Goal: Task Accomplishment & Management: Manage account settings

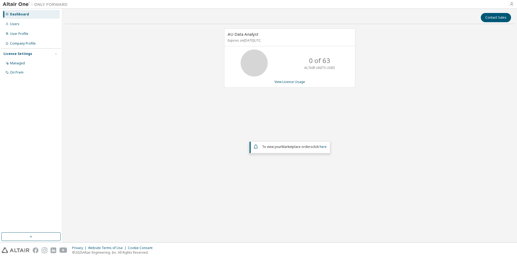
click at [512, 4] on icon "button" at bounding box center [512, 4] width 4 height 4
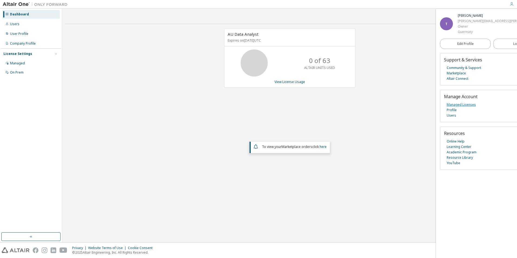
click at [457, 103] on link "Managed Licenses" at bounding box center [461, 104] width 29 height 5
click at [454, 118] on div "Manage Account Managed Licenses Profile Users" at bounding box center [492, 106] width 104 height 32
click at [454, 116] on link "Users" at bounding box center [451, 115] width 9 height 5
click at [450, 102] on link "Managed Licenses" at bounding box center [461, 104] width 29 height 5
click at [23, 33] on div "User Profile" at bounding box center [19, 34] width 18 height 4
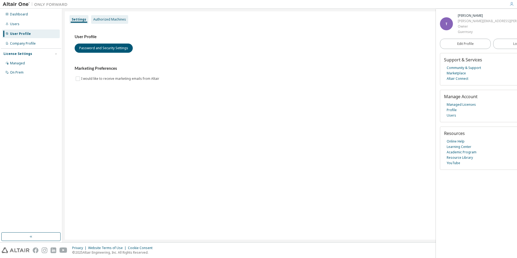
click at [111, 16] on div "Authorized Machines" at bounding box center [109, 19] width 37 height 9
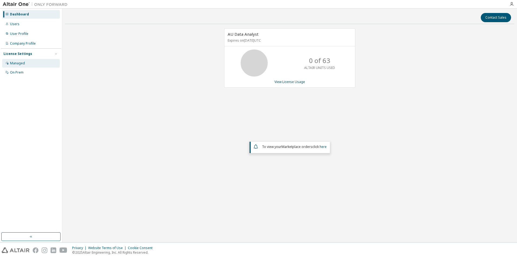
click at [32, 63] on div "Managed" at bounding box center [31, 63] width 58 height 9
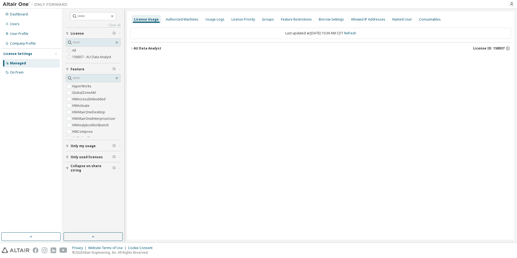
click at [66, 157] on icon "button" at bounding box center [67, 157] width 3 height 3
click at [19, 14] on div "Dashboard" at bounding box center [19, 14] width 18 height 4
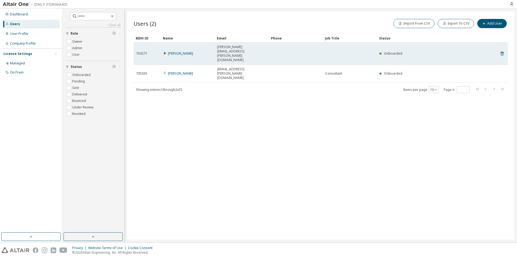
click at [243, 47] on span "[PERSON_NAME][EMAIL_ADDRESS][PERSON_NAME][DOMAIN_NAME]" at bounding box center [241, 53] width 49 height 17
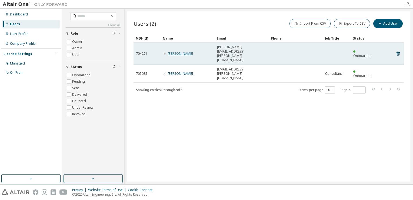
click at [178, 51] on link "[PERSON_NAME]" at bounding box center [180, 53] width 25 height 5
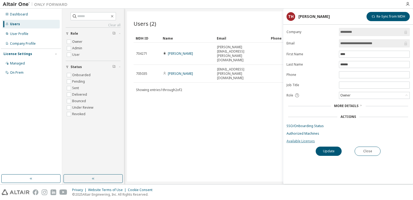
click at [295, 140] on link "Available Licenses" at bounding box center [348, 141] width 123 height 4
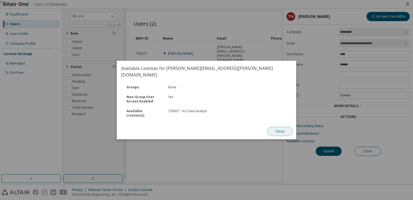
click at [274, 127] on button "Close" at bounding box center [280, 131] width 26 height 9
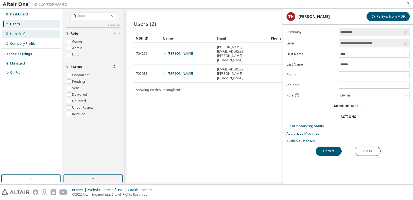
click at [28, 37] on div "User Profile" at bounding box center [31, 33] width 58 height 9
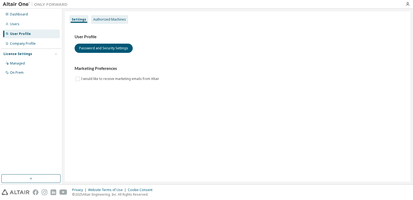
click at [111, 15] on div "Authorized Machines" at bounding box center [109, 19] width 37 height 9
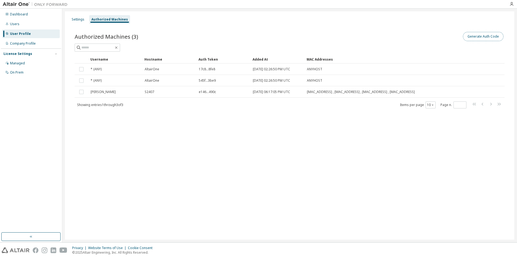
click at [475, 36] on button "Generate Auth Code" at bounding box center [483, 36] width 41 height 9
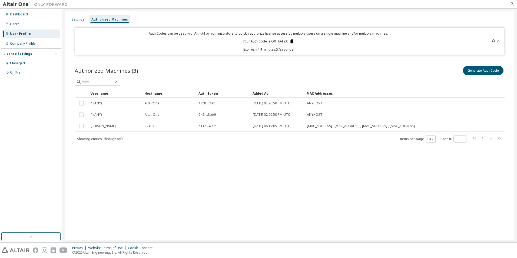
click at [290, 40] on icon at bounding box center [291, 41] width 3 height 4
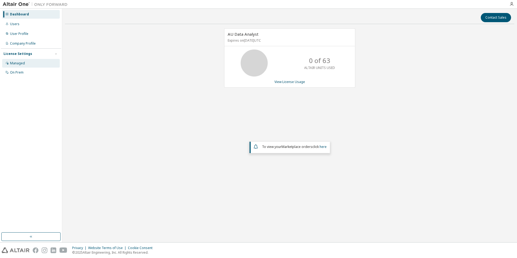
click at [14, 64] on div "Managed" at bounding box center [17, 63] width 15 height 4
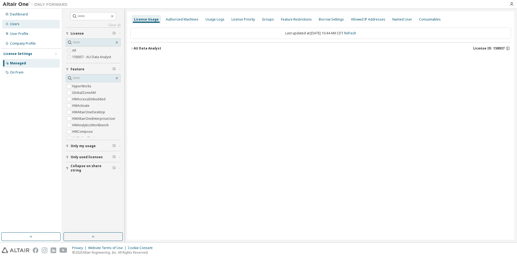
click at [15, 27] on div "Users" at bounding box center [31, 24] width 58 height 9
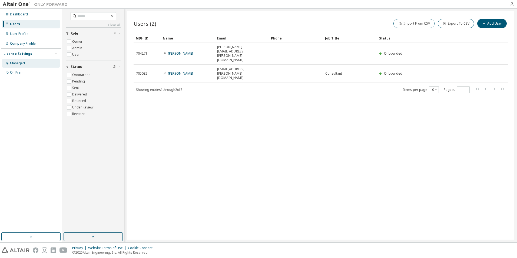
click at [21, 62] on div "Managed" at bounding box center [17, 63] width 15 height 4
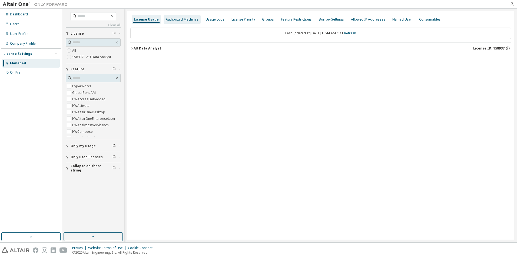
click at [188, 21] on div "Authorized Machines" at bounding box center [182, 19] width 33 height 4
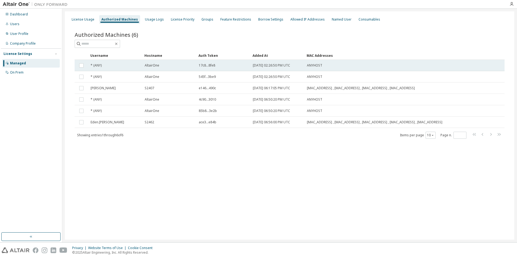
click at [165, 67] on div "AltairOne" at bounding box center [169, 65] width 49 height 4
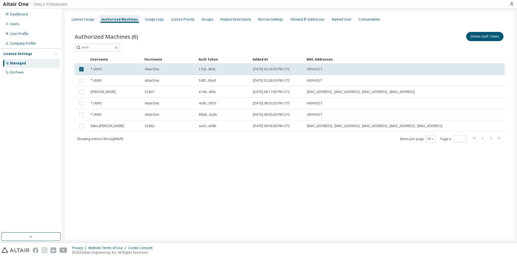
click at [165, 67] on td "AltairOne" at bounding box center [169, 69] width 54 height 11
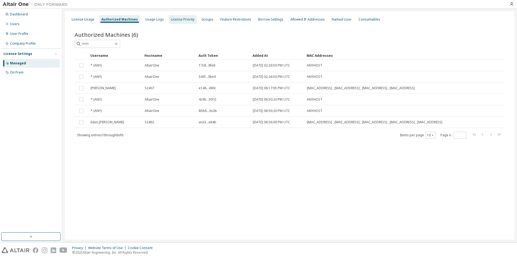
click at [171, 20] on div "License Priority" at bounding box center [183, 19] width 24 height 4
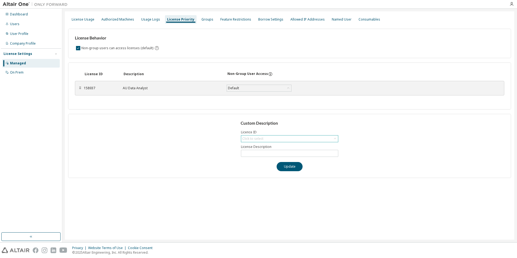
click at [253, 137] on div "Click to select" at bounding box center [252, 139] width 21 height 4
click at [259, 154] on li "158937 - AU Data Analyst" at bounding box center [290, 153] width 96 height 7
type input "**********"
click at [251, 194] on div "**********" at bounding box center [289, 125] width 449 height 228
